Goal: Task Accomplishment & Management: Manage account settings

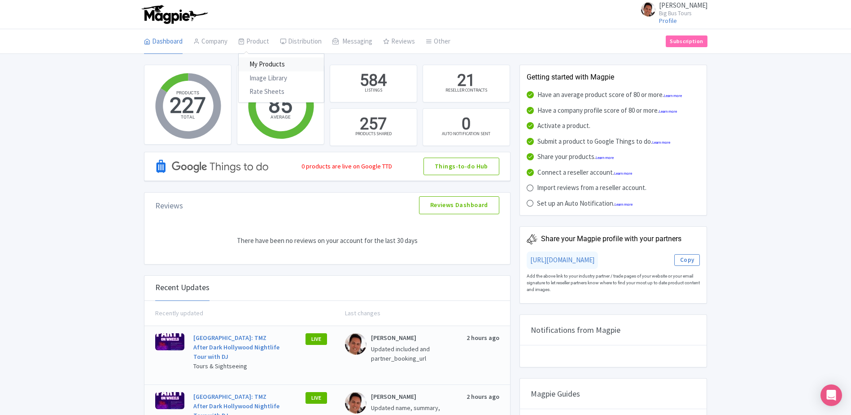
click at [254, 66] on link "My Products" at bounding box center [281, 64] width 85 height 14
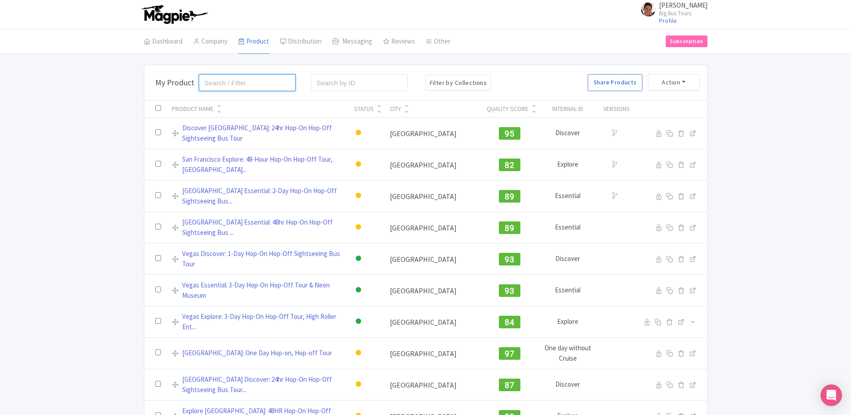
click at [266, 84] on input "search" at bounding box center [247, 82] width 97 height 17
type input "new york"
click button "Search" at bounding box center [0, 0] width 0 height 0
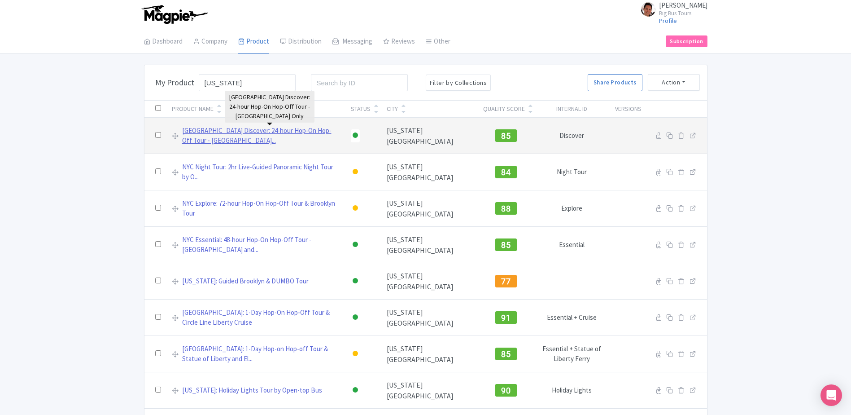
click at [282, 136] on link "NYC Discover: 24-hour Hop-On Hop-Off Tour - Downtown Loop..." at bounding box center [261, 136] width 158 height 20
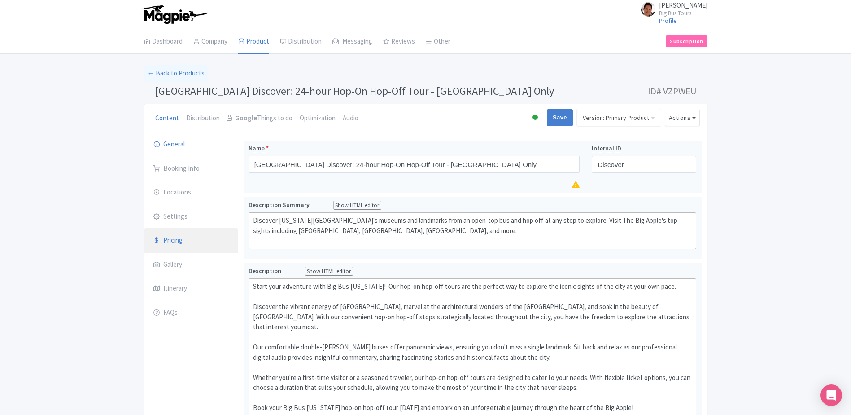
click at [201, 240] on link "Pricing" at bounding box center [190, 240] width 93 height 25
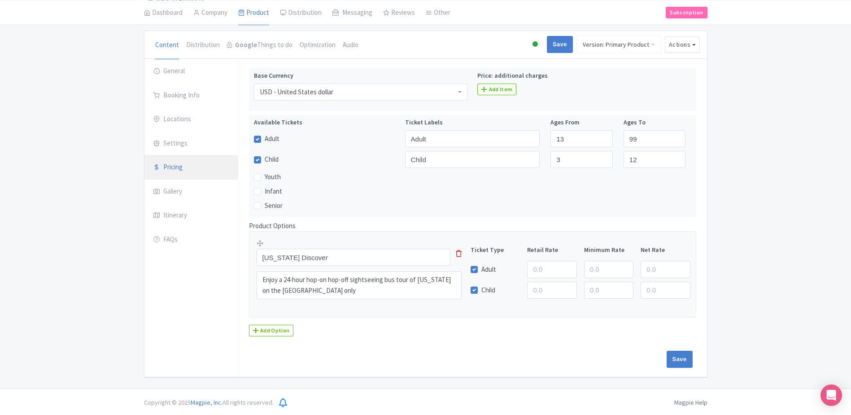
scroll to position [74, 0]
click at [677, 360] on input "Save" at bounding box center [680, 357] width 26 height 17
type input "Saving..."
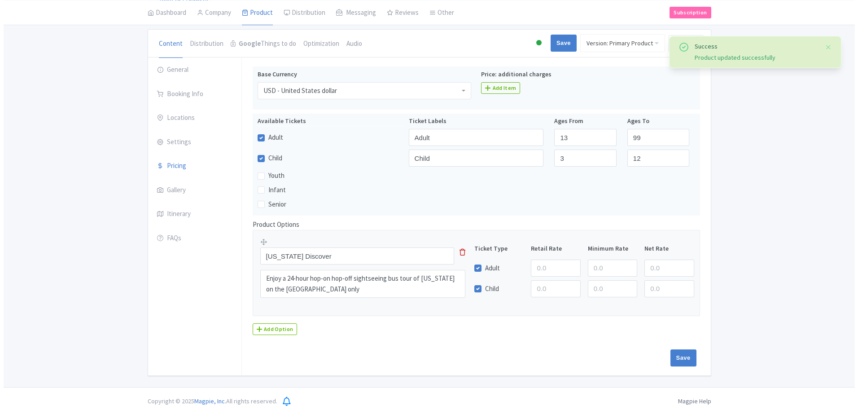
scroll to position [74, 0]
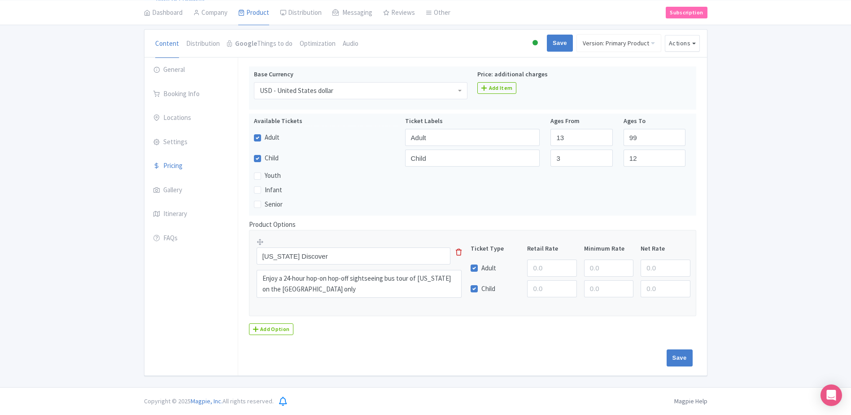
click at [460, 252] on icon at bounding box center [459, 252] width 6 height 7
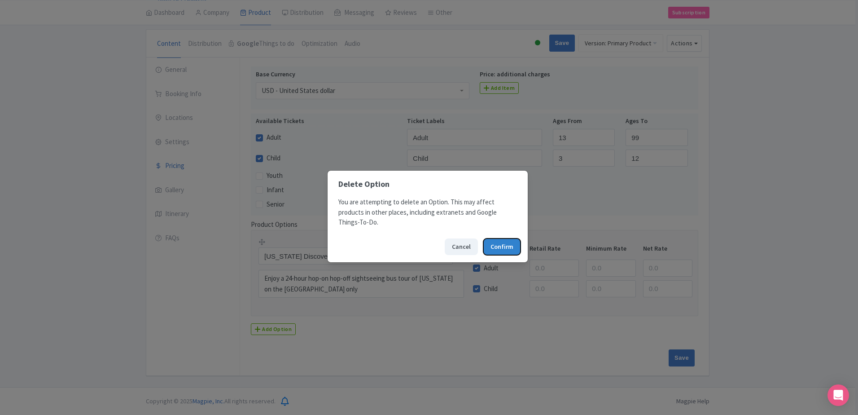
click at [501, 248] on button "Confirm" at bounding box center [501, 246] width 37 height 17
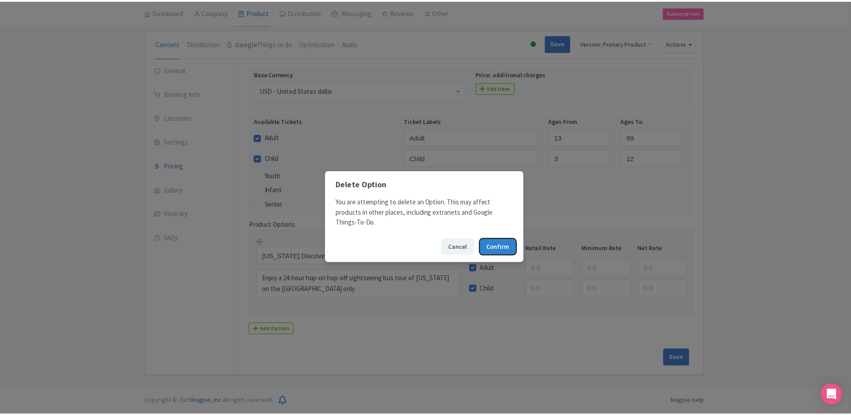
scroll to position [0, 0]
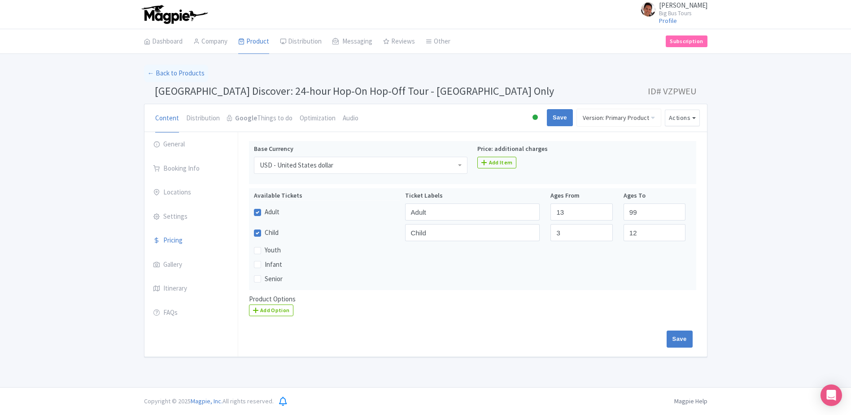
click at [500, 331] on div "Save" at bounding box center [471, 338] width 444 height 17
click at [676, 342] on input "Save" at bounding box center [680, 338] width 26 height 17
type input "Saving..."
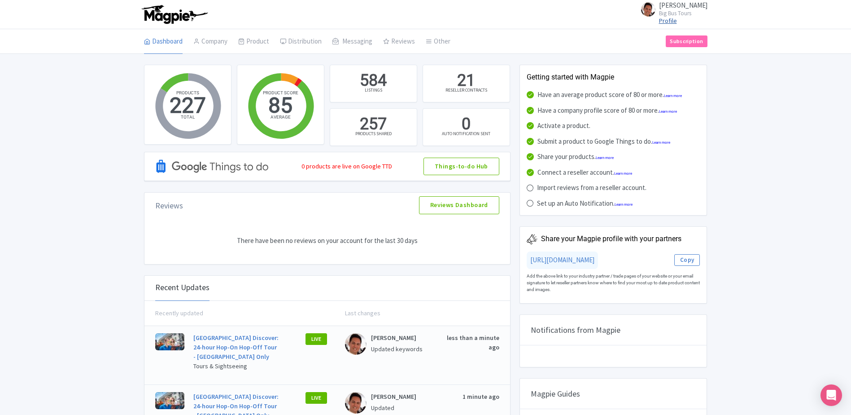
click at [677, 21] on link "Profile" at bounding box center [668, 21] width 18 height 8
click at [266, 65] on link "My Products" at bounding box center [281, 64] width 85 height 14
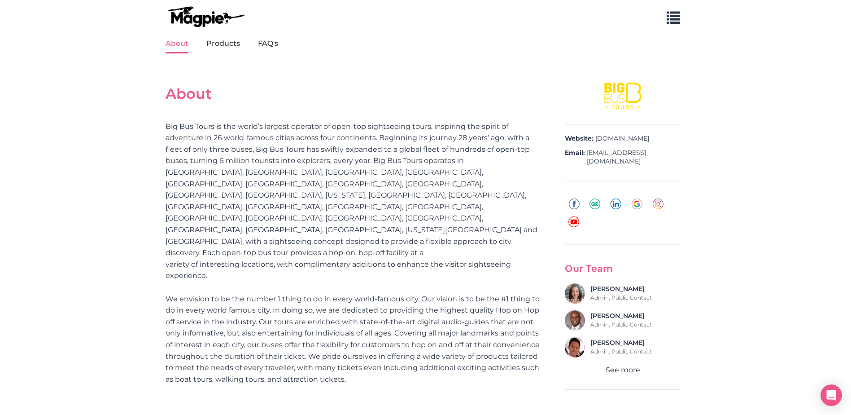
scroll to position [239, 0]
click at [221, 49] on link "Products" at bounding box center [223, 44] width 34 height 19
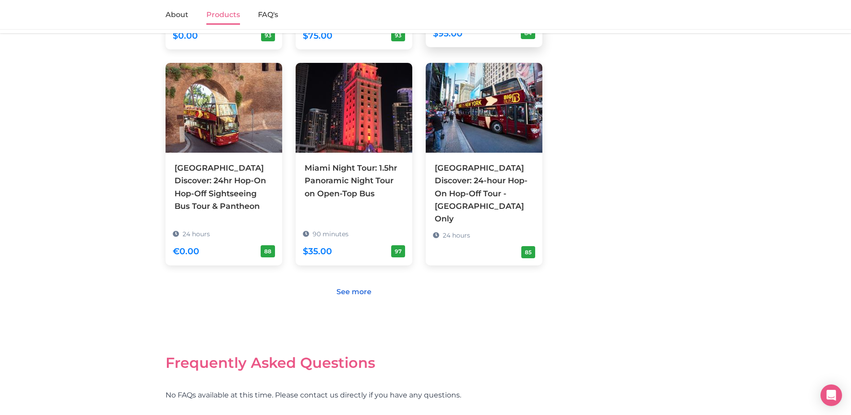
scroll to position [855, 0]
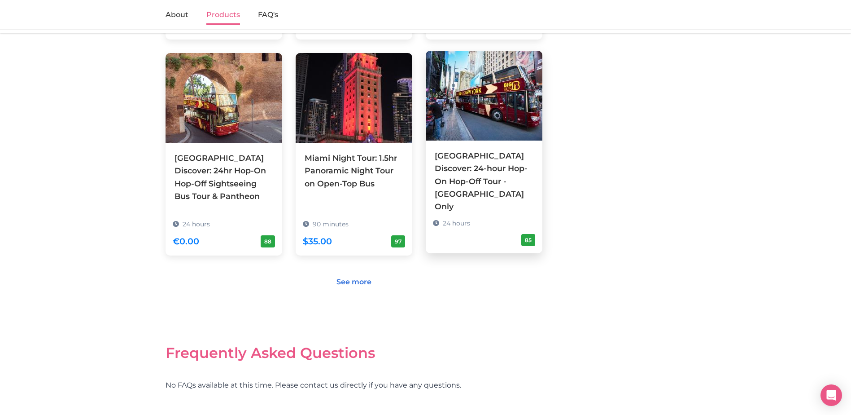
click at [516, 149] on div "[GEOGRAPHIC_DATA] Discover: 24-hour Hop-On Hop-Off Tour - [GEOGRAPHIC_DATA] Only" at bounding box center [484, 180] width 99 height 63
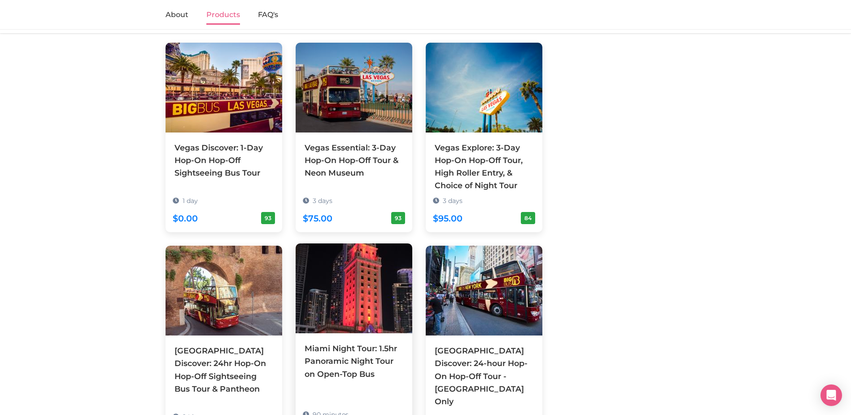
scroll to position [586, 0]
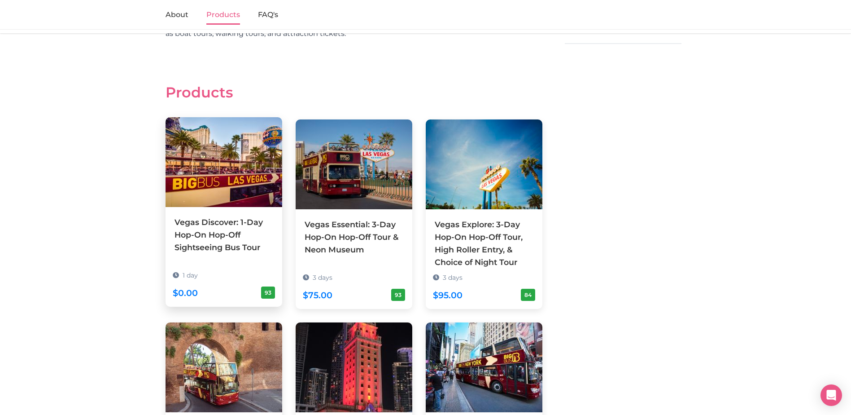
click at [249, 216] on div "Vegas Discover: 1-Day Hop-On Hop-Off Sightseeing Bus Tour" at bounding box center [224, 235] width 99 height 38
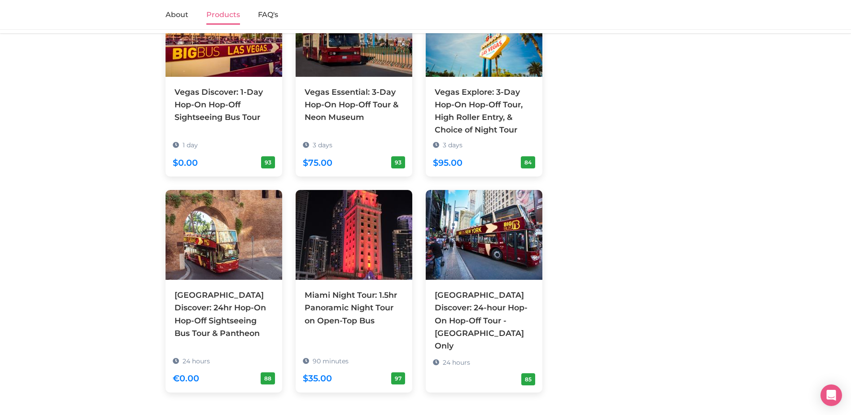
scroll to position [855, 0]
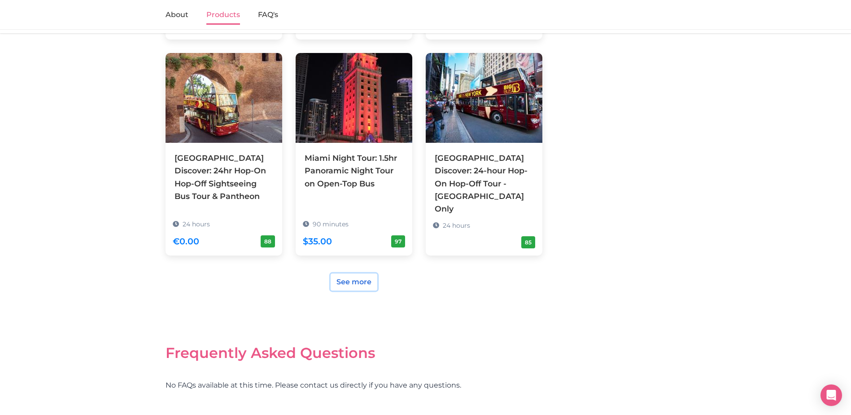
click at [337, 273] on link "See more" at bounding box center [354, 281] width 47 height 17
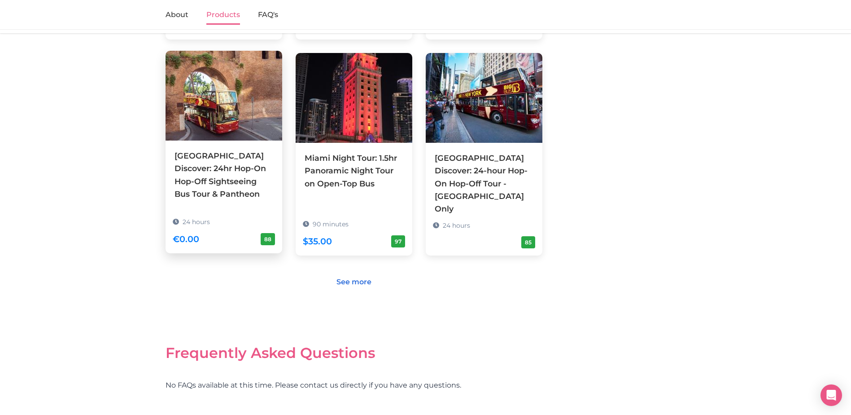
click at [266, 149] on div "Rome Discover: 24hr Hop-On Hop-Off Sightseeing Bus Tour & Pantheon" at bounding box center [224, 174] width 99 height 51
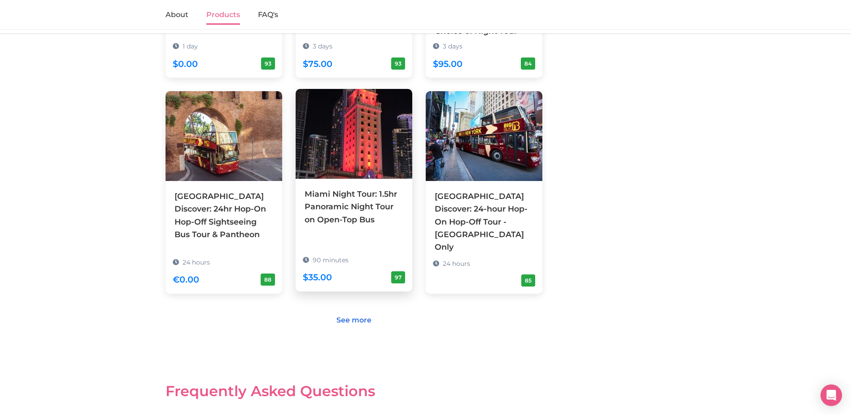
scroll to position [765, 0]
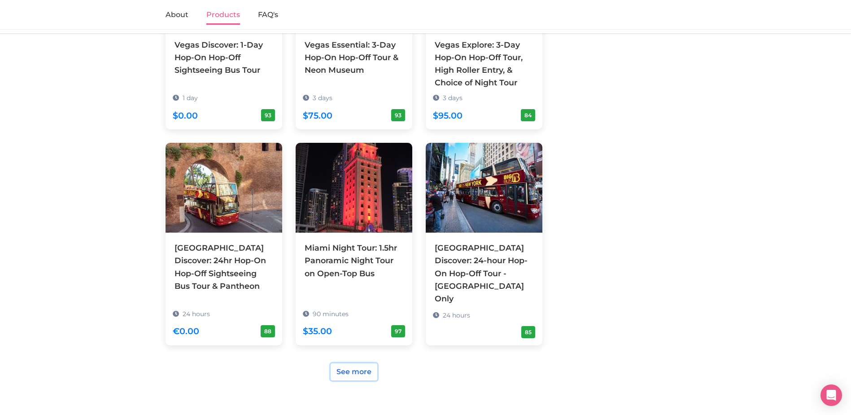
click at [349, 363] on link "See more" at bounding box center [354, 371] width 47 height 17
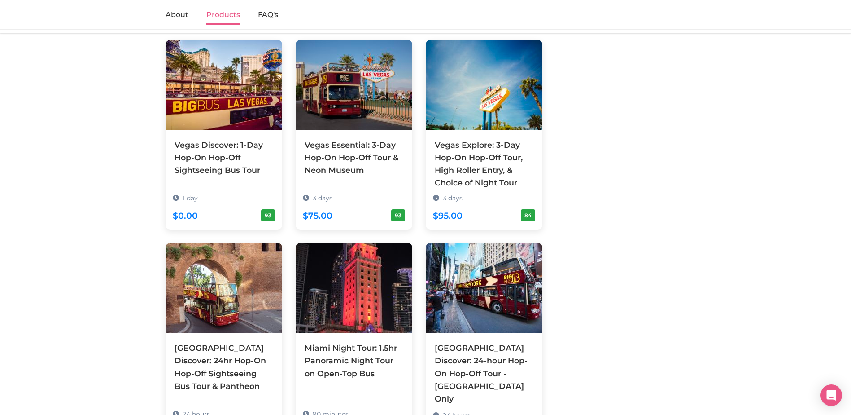
scroll to position [675, 0]
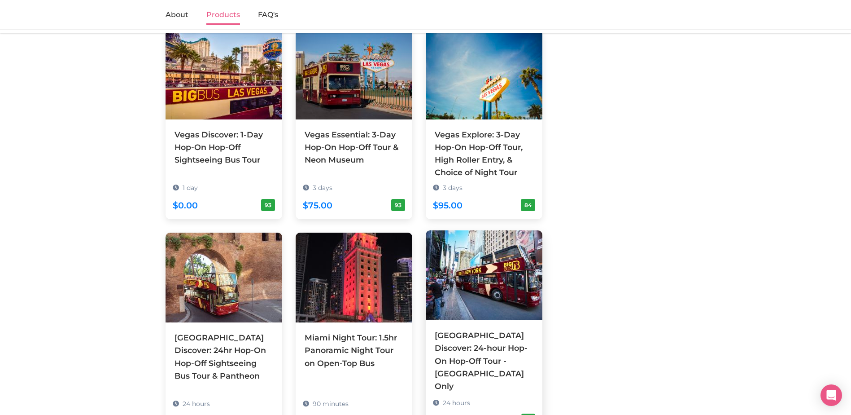
click at [514, 270] on img at bounding box center [484, 275] width 117 height 90
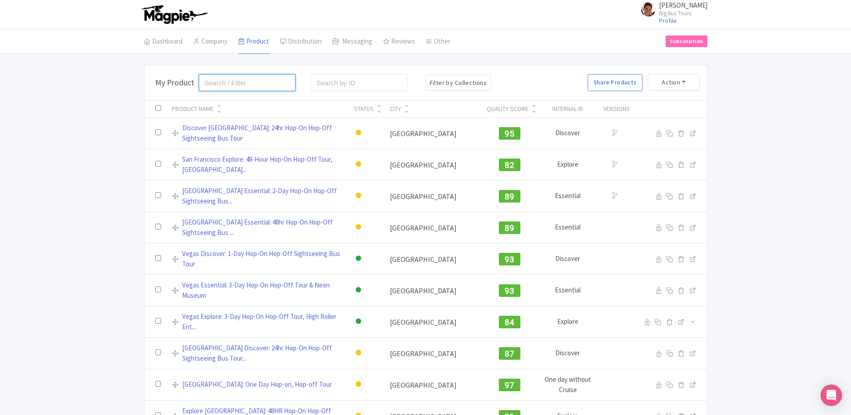
click at [236, 82] on input "search" at bounding box center [247, 82] width 97 height 17
type input "new york"
click button "Search" at bounding box center [0, 0] width 0 height 0
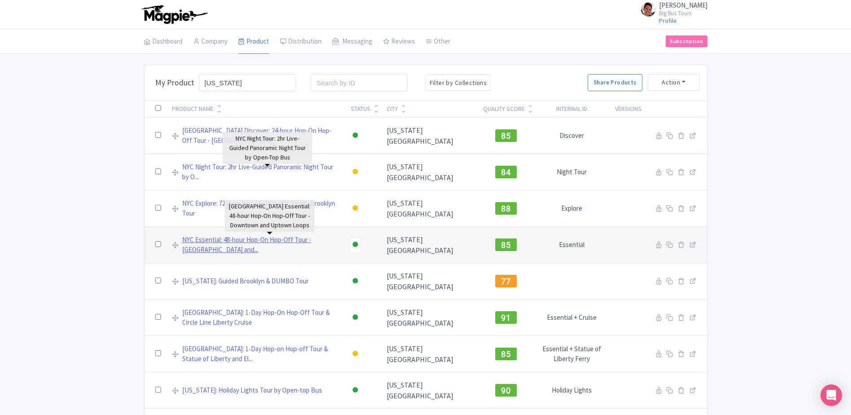
click at [284, 241] on link "NYC Essential: 48-hour Hop-On Hop-Off Tour - [GEOGRAPHIC_DATA] and..." at bounding box center [261, 245] width 158 height 20
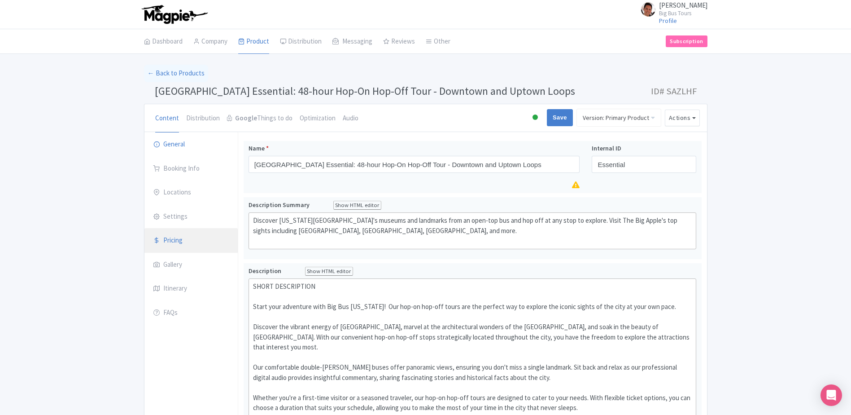
click at [199, 249] on link "Pricing" at bounding box center [190, 240] width 93 height 25
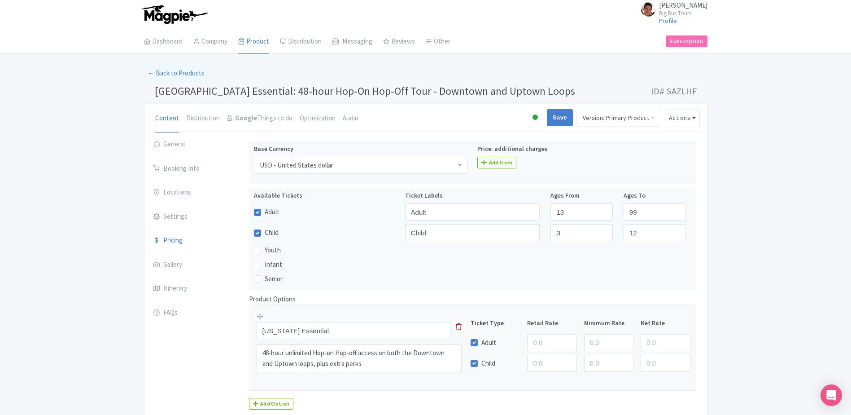
click at [461, 333] on link at bounding box center [459, 330] width 6 height 17
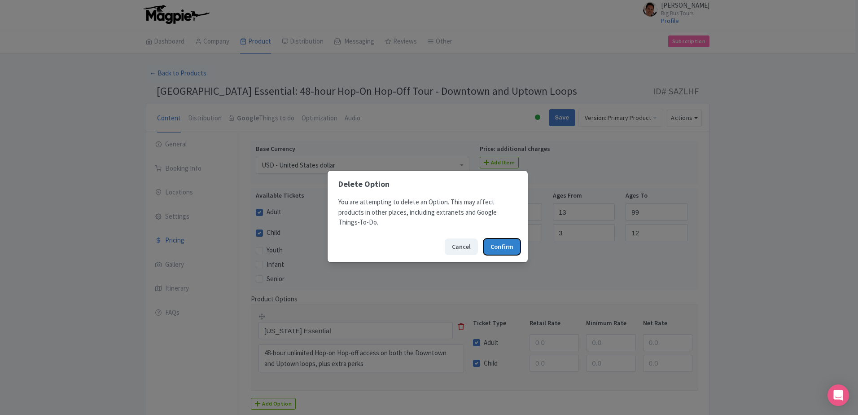
click at [503, 245] on button "Confirm" at bounding box center [501, 246] width 37 height 17
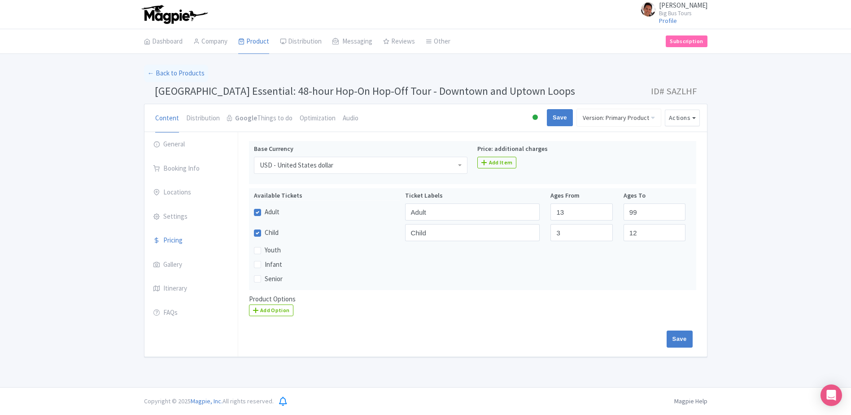
click at [683, 348] on div "Save" at bounding box center [473, 343] width 458 height 26
click at [682, 339] on input "Save" at bounding box center [680, 338] width 26 height 17
type input "Saving..."
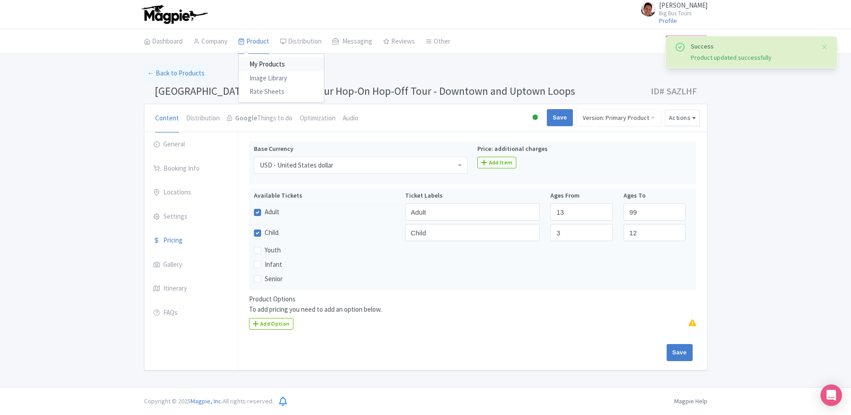
click at [261, 66] on link "My Products" at bounding box center [281, 64] width 85 height 14
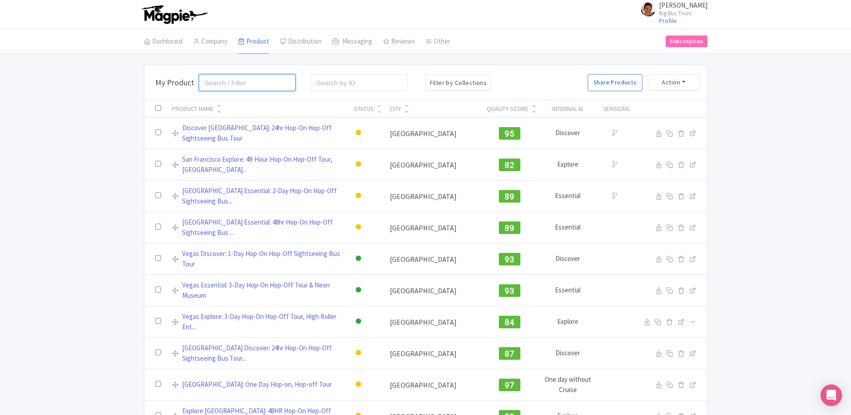
click at [240, 89] on input "search" at bounding box center [247, 82] width 97 height 17
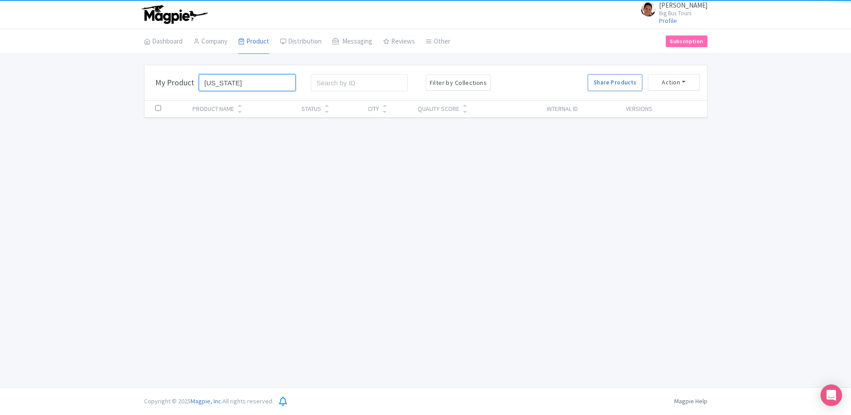
type input "[US_STATE]"
click button "Search" at bounding box center [0, 0] width 0 height 0
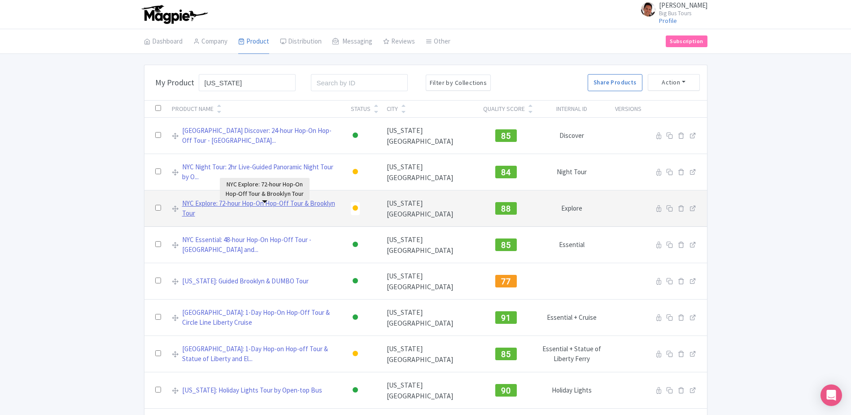
click at [298, 205] on link "NYC Explore: 72-hour Hop-On Hop-Off Tour & Brooklyn Tour" at bounding box center [261, 208] width 158 height 20
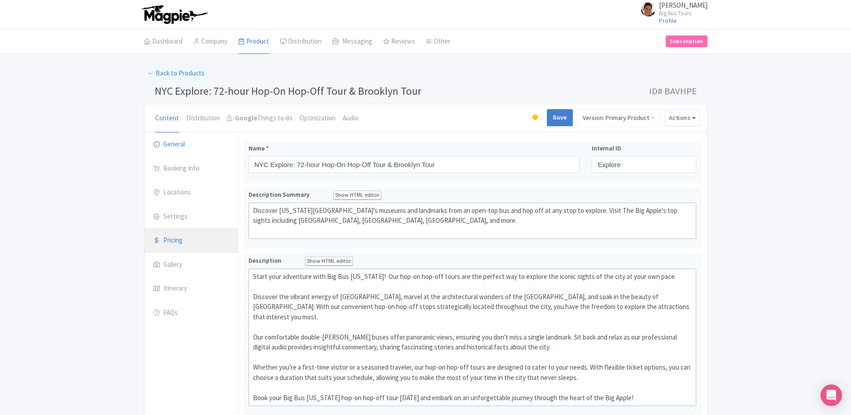
click at [177, 245] on link "Pricing" at bounding box center [190, 240] width 93 height 25
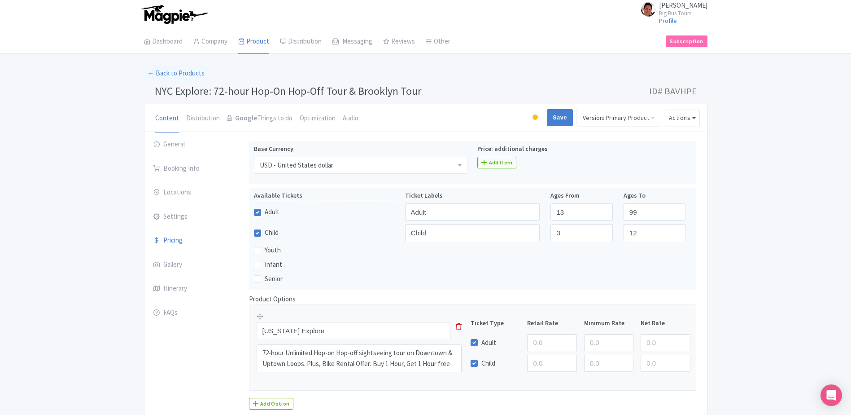
click at [460, 325] on icon at bounding box center [459, 326] width 6 height 7
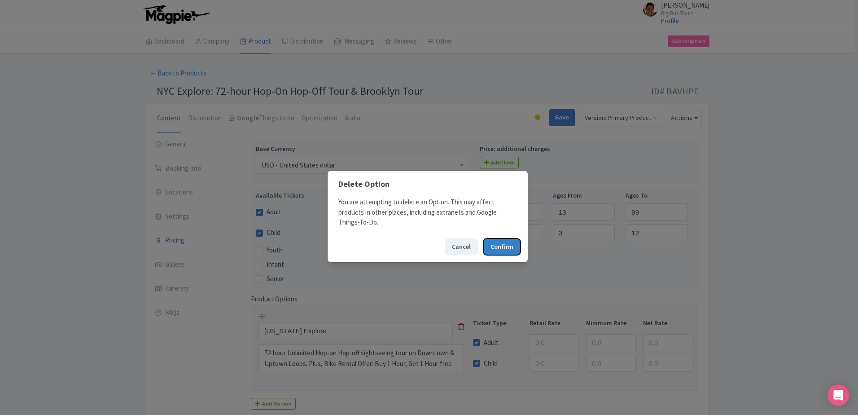
click at [507, 250] on button "Confirm" at bounding box center [501, 246] width 37 height 17
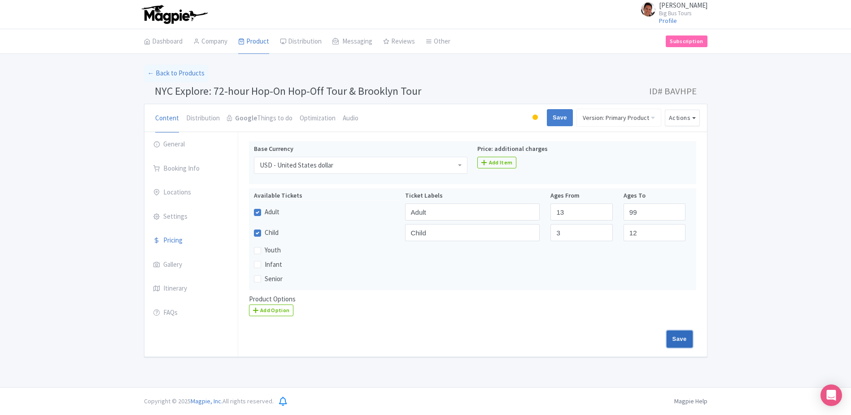
click at [675, 335] on input "Save" at bounding box center [680, 338] width 26 height 17
type input "Saving..."
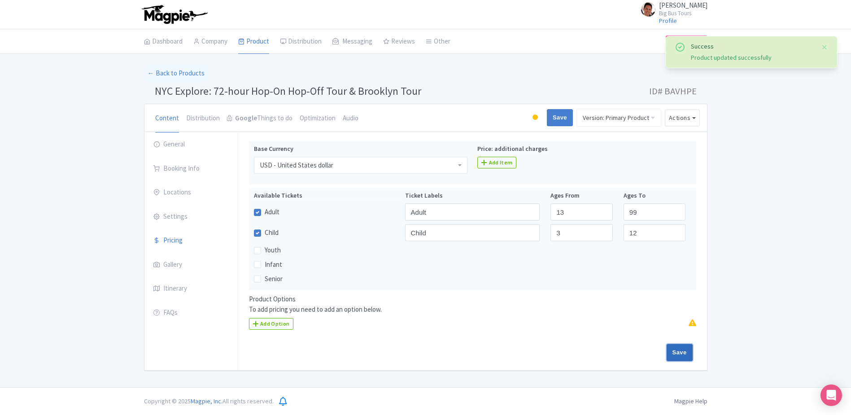
click at [672, 357] on input "Save" at bounding box center [680, 352] width 26 height 17
type input "Saving..."
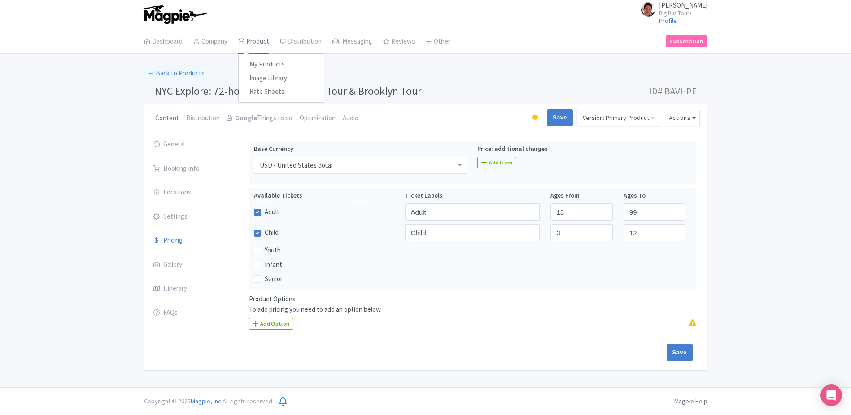
click at [248, 44] on link "Product" at bounding box center [253, 41] width 31 height 25
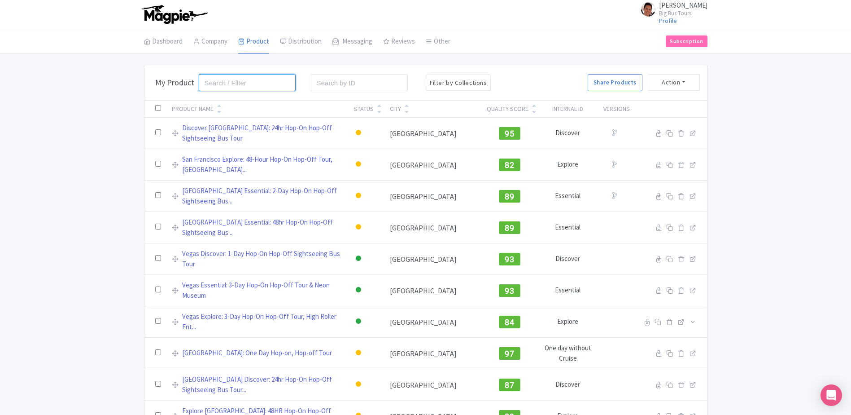
click at [228, 83] on input "search" at bounding box center [247, 82] width 97 height 17
type input "[US_STATE]"
click button "Search" at bounding box center [0, 0] width 0 height 0
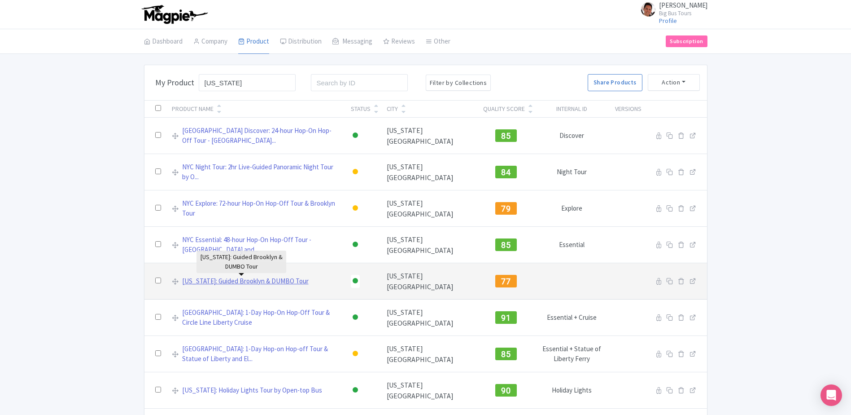
click at [285, 281] on link "[US_STATE]: Guided Brooklyn & DUMBO Tour" at bounding box center [245, 281] width 127 height 10
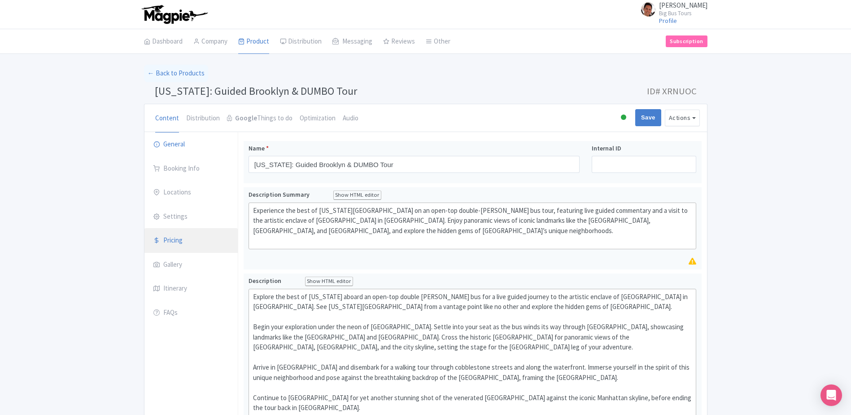
click at [201, 242] on link "Pricing" at bounding box center [190, 240] width 93 height 25
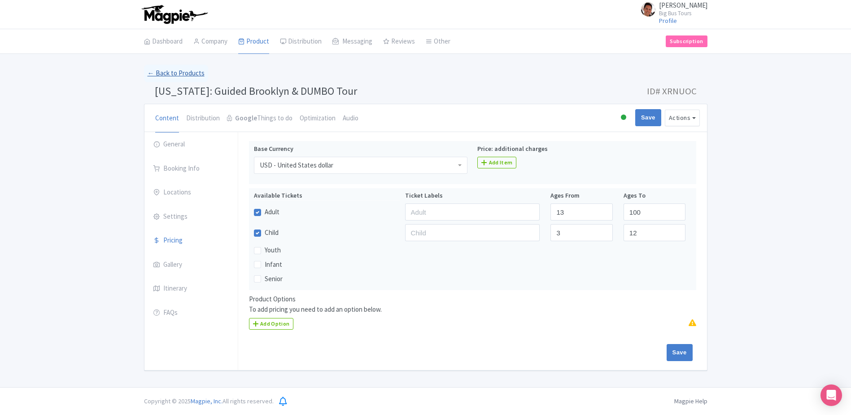
click at [188, 73] on link "← Back to Products" at bounding box center [176, 74] width 64 height 18
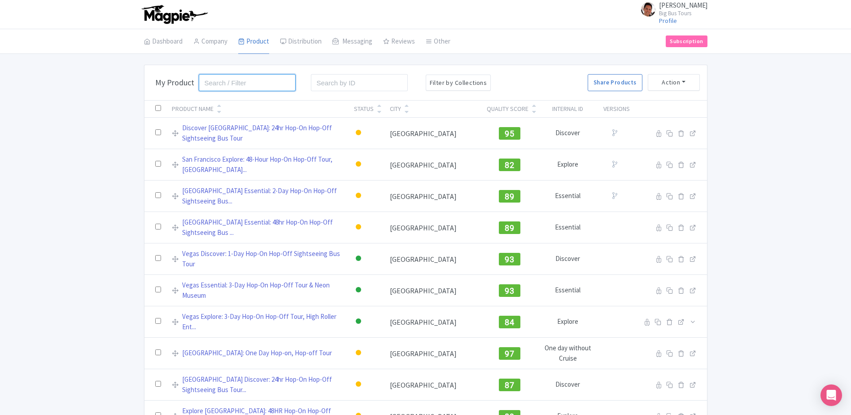
click at [257, 88] on input "search" at bounding box center [247, 82] width 97 height 17
type input "new york"
click button "Search" at bounding box center [0, 0] width 0 height 0
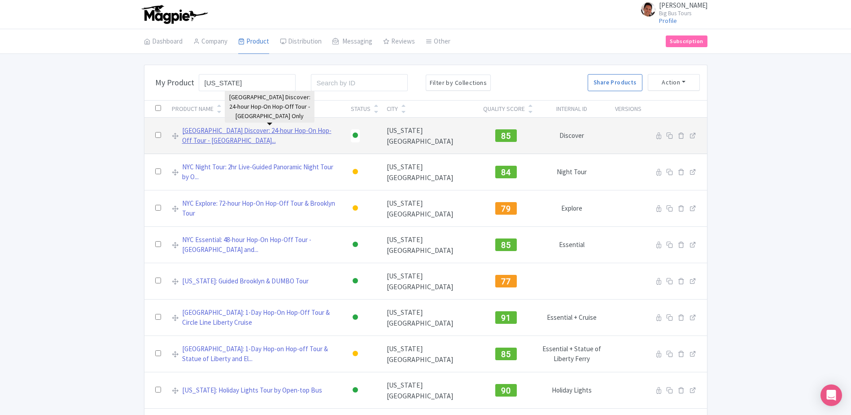
click at [277, 131] on link "[GEOGRAPHIC_DATA] Discover: 24-hour Hop-On Hop-Off Tour - [GEOGRAPHIC_DATA]..." at bounding box center [261, 136] width 158 height 20
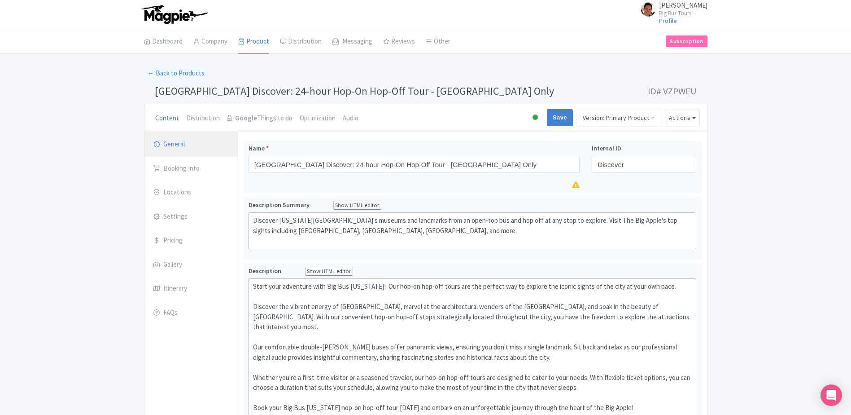
click at [191, 145] on link "General" at bounding box center [190, 144] width 93 height 25
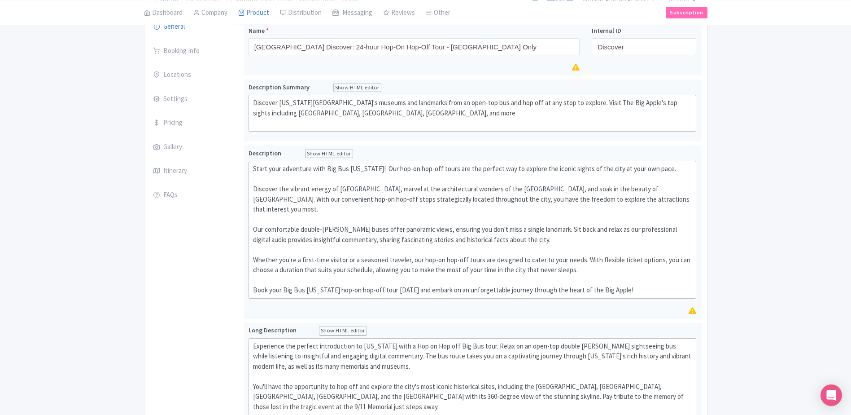
scroll to position [120, 0]
click at [256, 16] on link "Product" at bounding box center [253, 12] width 31 height 25
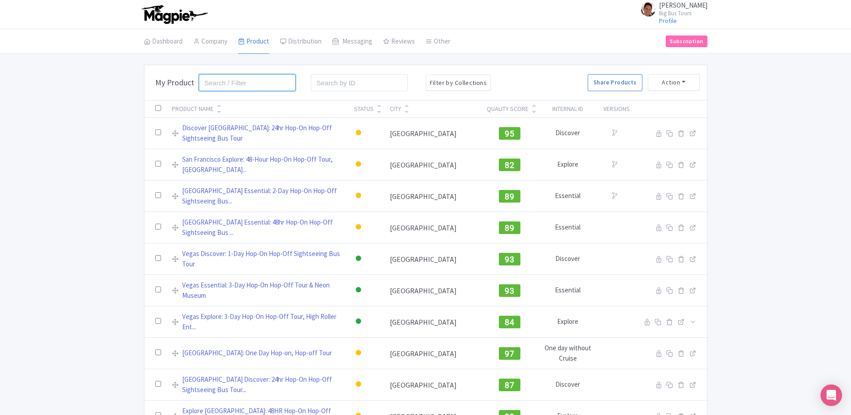
click at [254, 91] on input "search" at bounding box center [247, 82] width 97 height 17
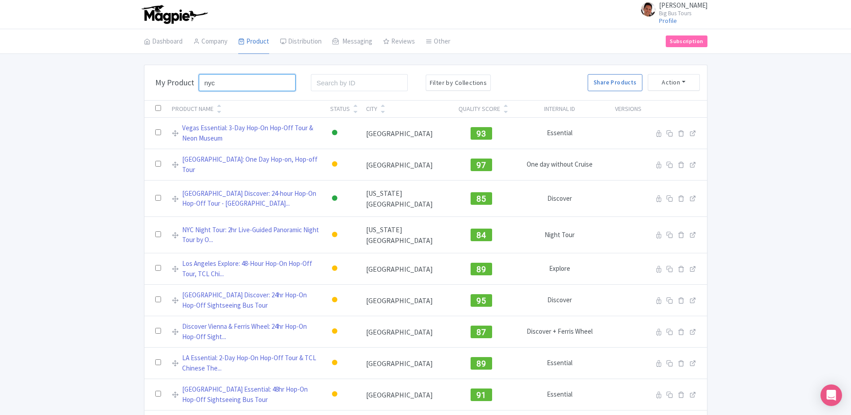
type input "nyc"
click button "Search" at bounding box center [0, 0] width 0 height 0
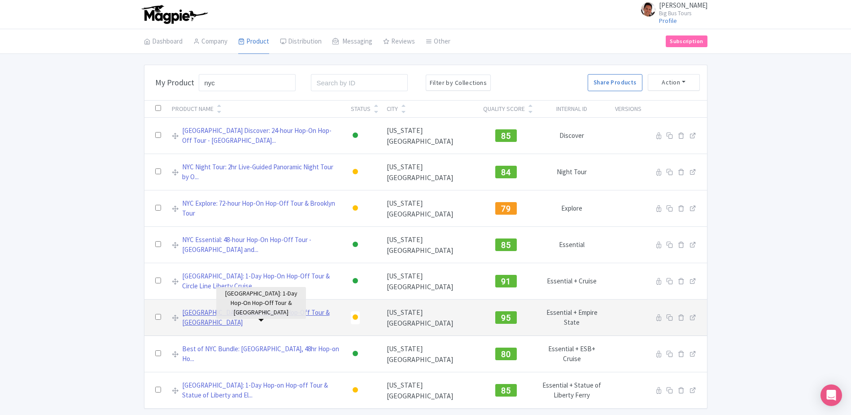
click at [275, 314] on link "[GEOGRAPHIC_DATA]: 1-Day Hop-On Hop-Off Tour & [GEOGRAPHIC_DATA]" at bounding box center [261, 317] width 158 height 20
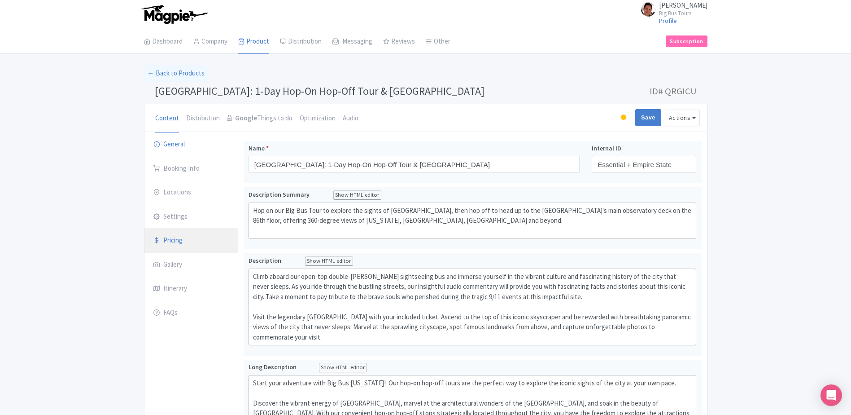
click at [181, 236] on link "Pricing" at bounding box center [190, 240] width 93 height 25
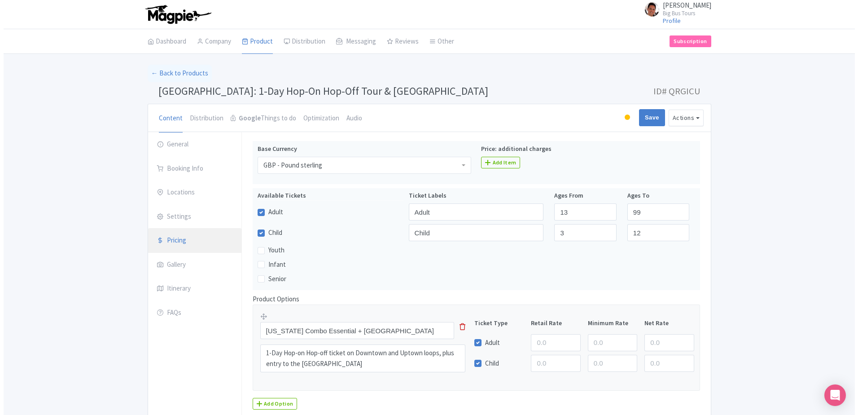
scroll to position [74, 0]
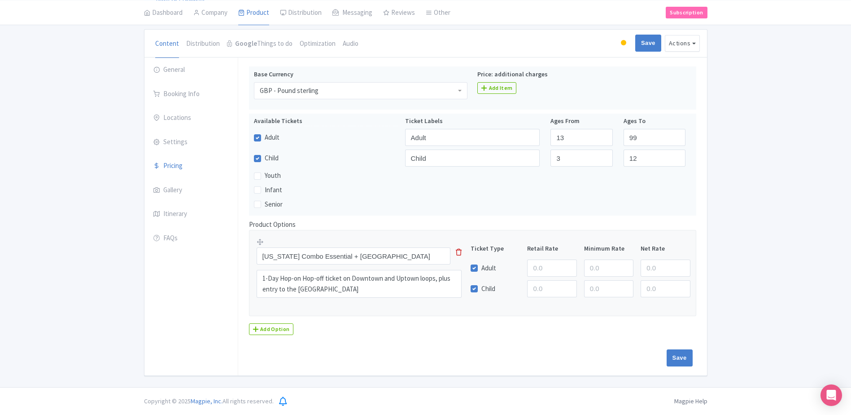
click at [462, 253] on div "New York Combo Essential + Empire State Building This tip has not data. Code: t…" at bounding box center [365, 270] width 216 height 66
click at [461, 253] on icon at bounding box center [459, 252] width 6 height 7
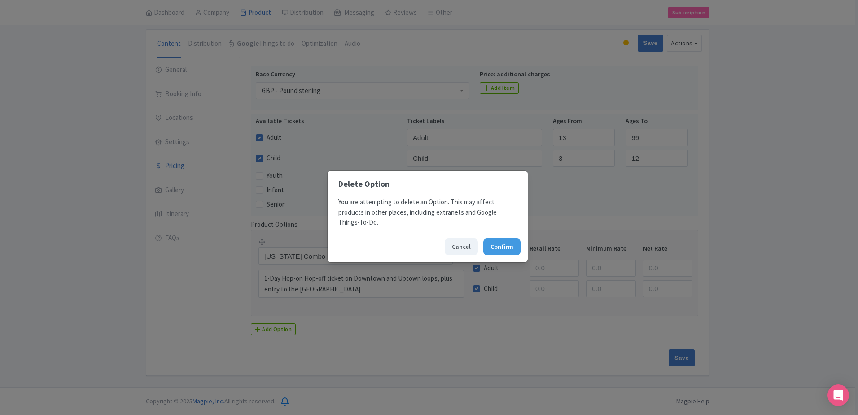
click at [495, 236] on div "Cancel Confirm" at bounding box center [428, 246] width 200 height 31
click at [496, 241] on button "Confirm" at bounding box center [501, 246] width 37 height 17
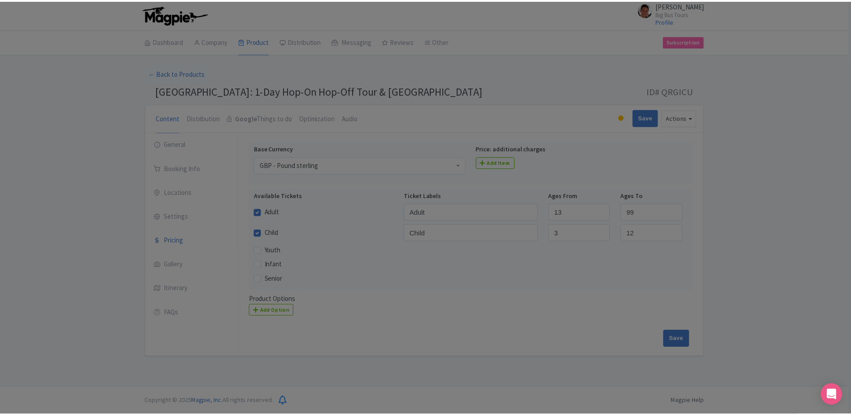
scroll to position [0, 0]
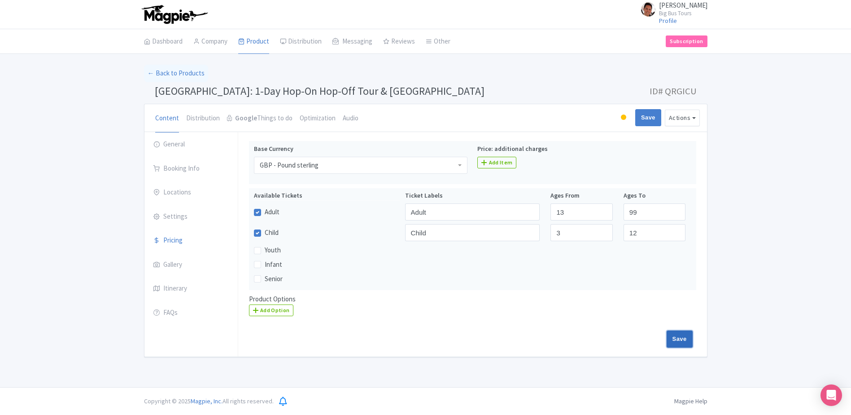
click at [685, 339] on input "Save" at bounding box center [680, 338] width 26 height 17
type input "Saving..."
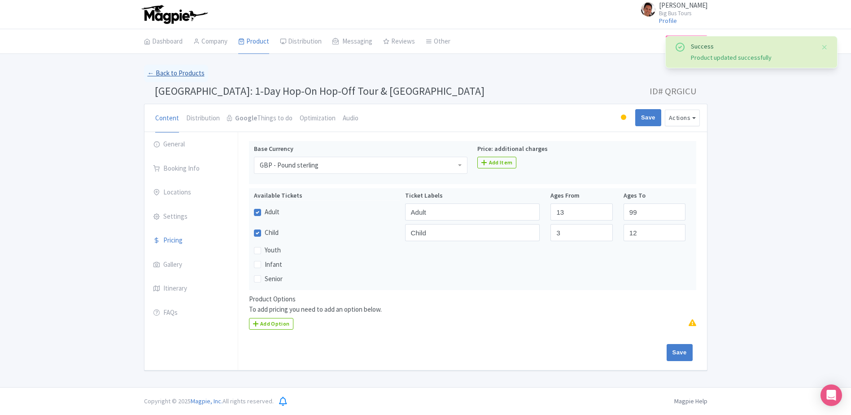
click at [193, 75] on link "← Back to Products" at bounding box center [176, 74] width 64 height 18
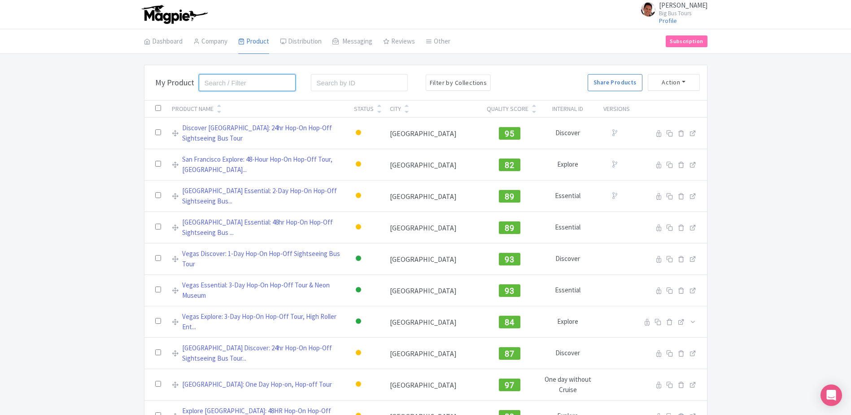
click at [267, 76] on input "search" at bounding box center [247, 82] width 97 height 17
type input "new york"
click button "Search" at bounding box center [0, 0] width 0 height 0
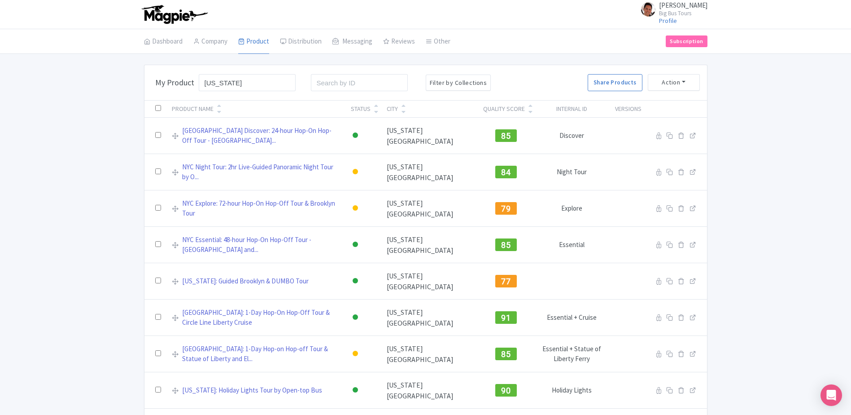
click at [122, 280] on div "Bulk Actions Delete Add to Collection Share Products Add to Collection Collecti…" at bounding box center [425, 291] width 851 height 453
click at [189, 14] on img at bounding box center [175, 14] width 70 height 20
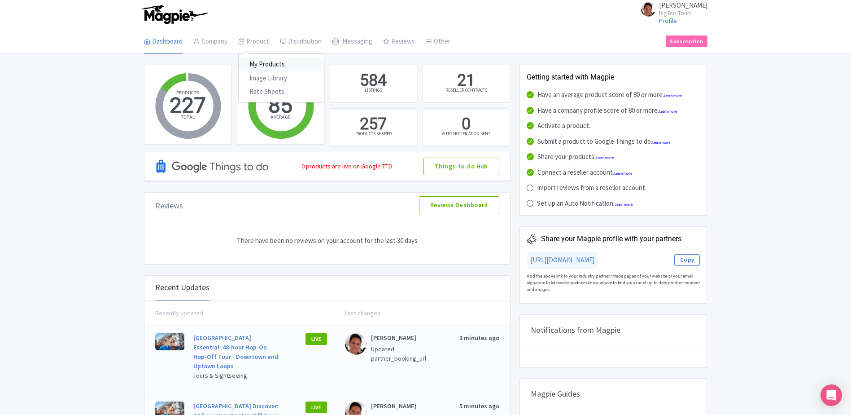
click at [258, 65] on link "My Products" at bounding box center [281, 64] width 85 height 14
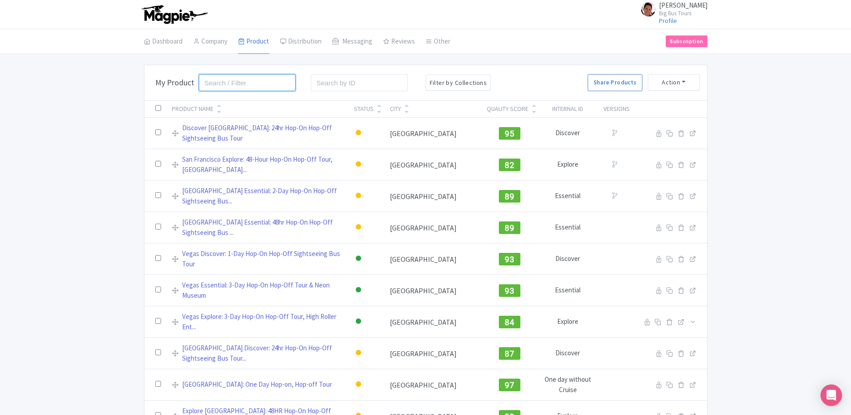
click at [219, 90] on input "search" at bounding box center [247, 82] width 97 height 17
type input "[GEOGRAPHIC_DATA]"
click button "Search" at bounding box center [0, 0] width 0 height 0
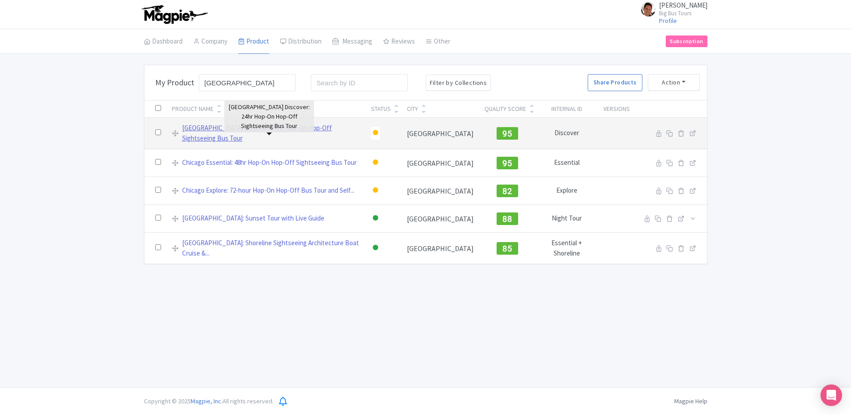
click at [254, 133] on link "Chicago Discover: 24hr Hop-On Hop-Off Sightseeing Bus Tour" at bounding box center [271, 133] width 179 height 20
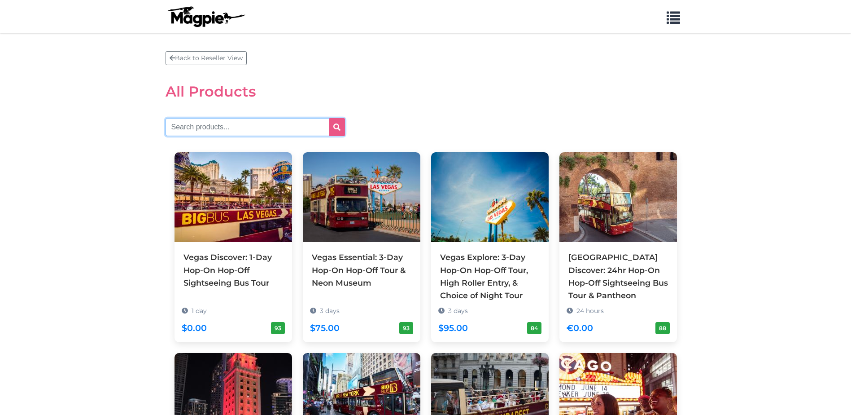
click at [271, 133] on input "text" at bounding box center [255, 127] width 179 height 18
type input "[GEOGRAPHIC_DATA]"
click at [329, 118] on button "submit" at bounding box center [337, 127] width 16 height 18
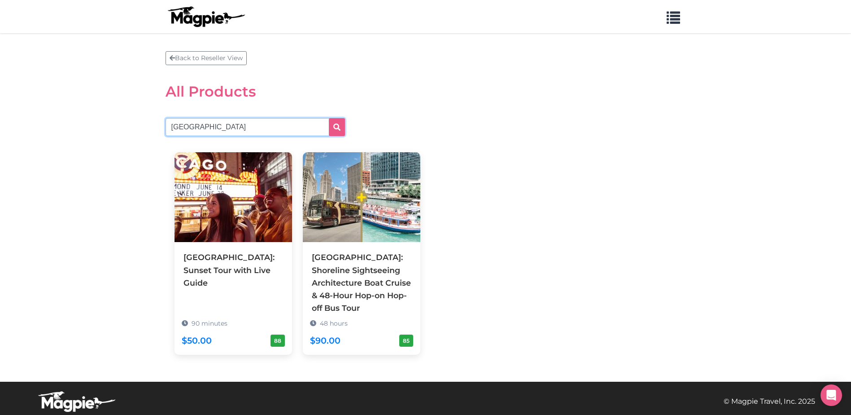
click at [282, 124] on input "chicago" at bounding box center [255, 127] width 179 height 18
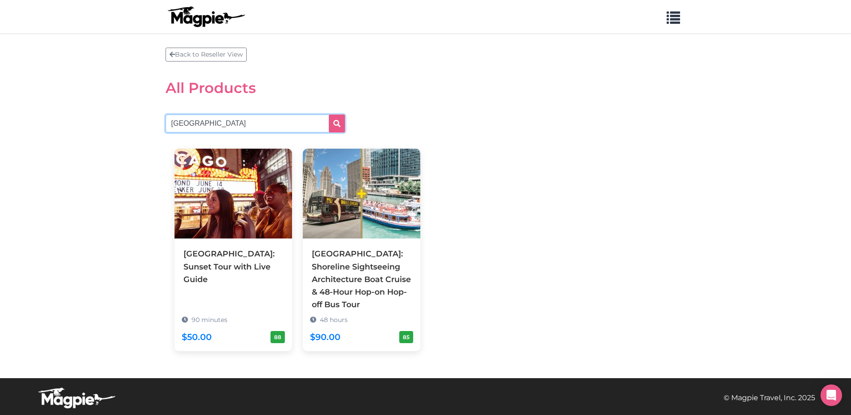
scroll to position [4, 0]
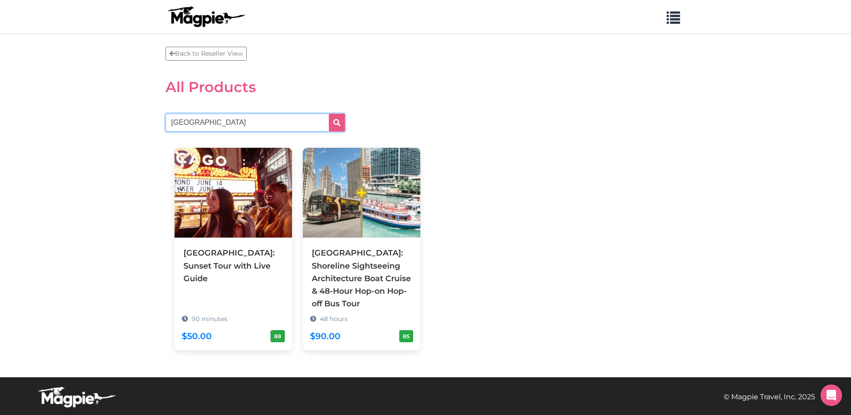
click at [267, 131] on input "chicago" at bounding box center [255, 123] width 179 height 18
click at [201, 123] on input "CHI" at bounding box center [255, 123] width 179 height 18
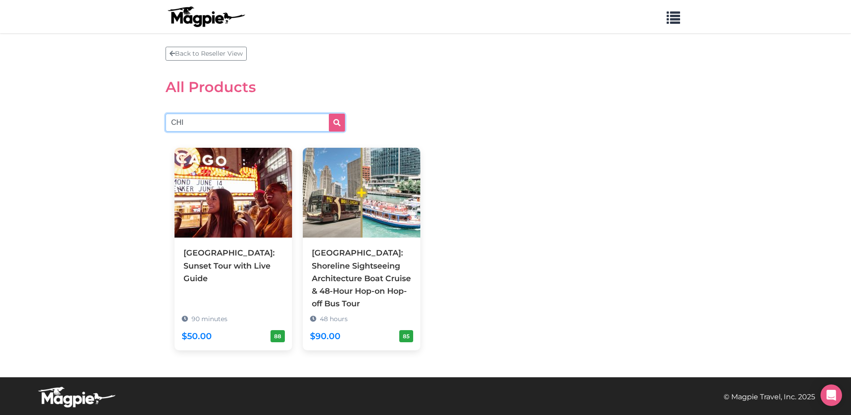
type input "CHI"
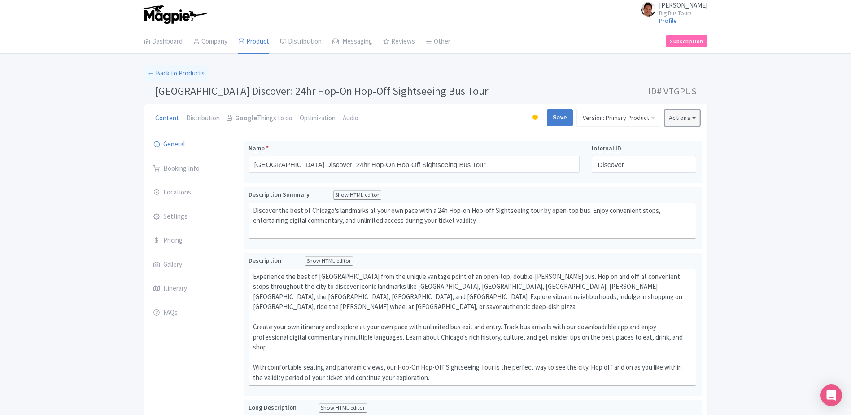
click at [691, 118] on button "Actions" at bounding box center [682, 117] width 35 height 17
click at [597, 118] on link "Version: Primary Product" at bounding box center [619, 118] width 85 height 18
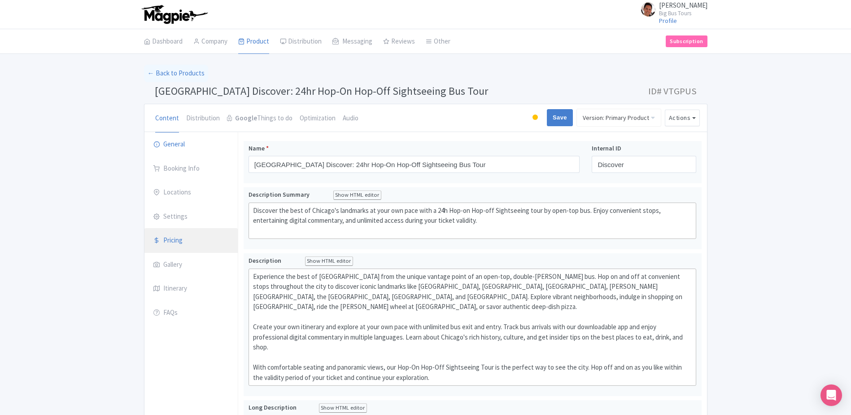
click at [188, 237] on link "Pricing" at bounding box center [190, 240] width 93 height 25
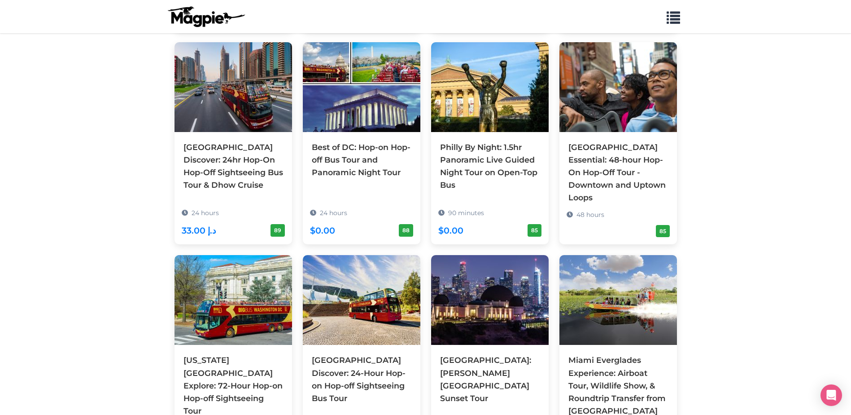
scroll to position [658, 0]
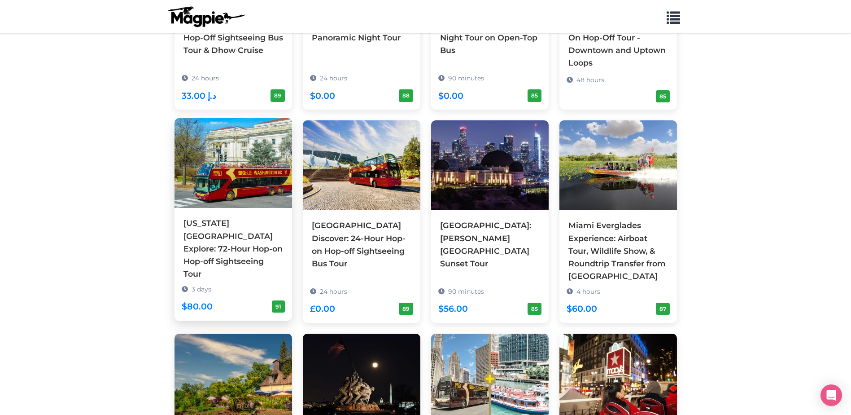
click at [219, 217] on div "[US_STATE] [GEOGRAPHIC_DATA] Explore: 72-Hour Hop-on Hop-off Sightseeing Tour" at bounding box center [234, 248] width 100 height 63
